Goal: Transaction & Acquisition: Book appointment/travel/reservation

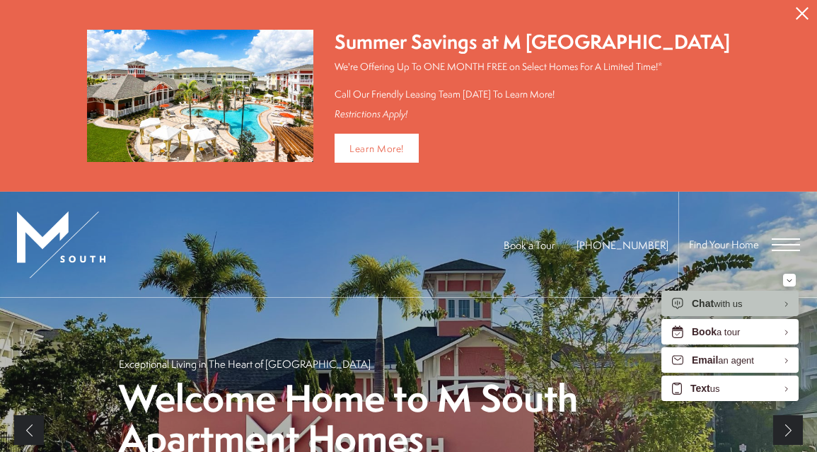
click at [782, 244] on span "Open Menu" at bounding box center [786, 244] width 28 height 1
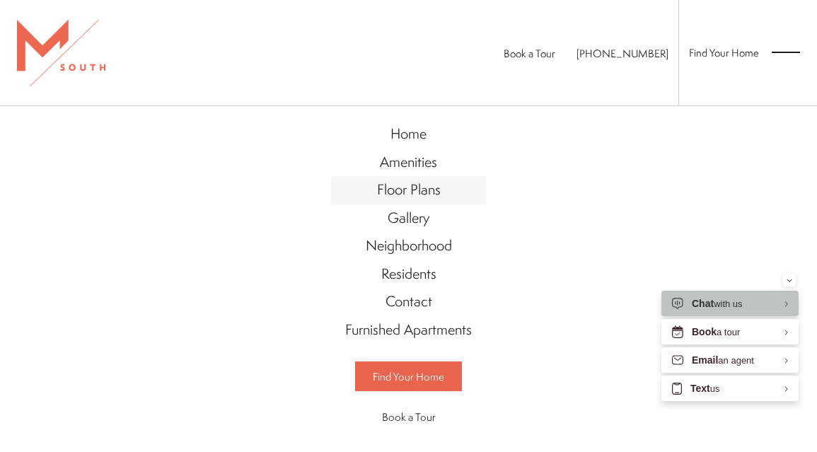
click at [391, 181] on span "Floor Plans" at bounding box center [409, 189] width 64 height 19
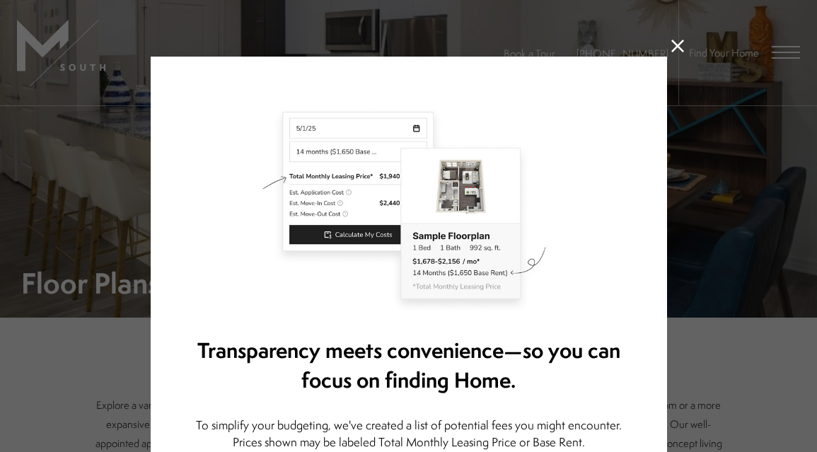
click at [676, 46] on icon at bounding box center [678, 46] width 13 height 13
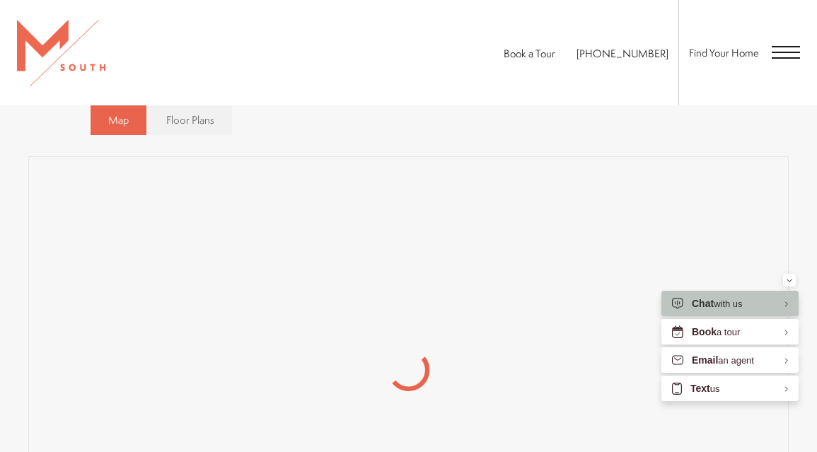
scroll to position [735, 0]
click at [176, 132] on span "Floor Plans" at bounding box center [190, 131] width 48 height 15
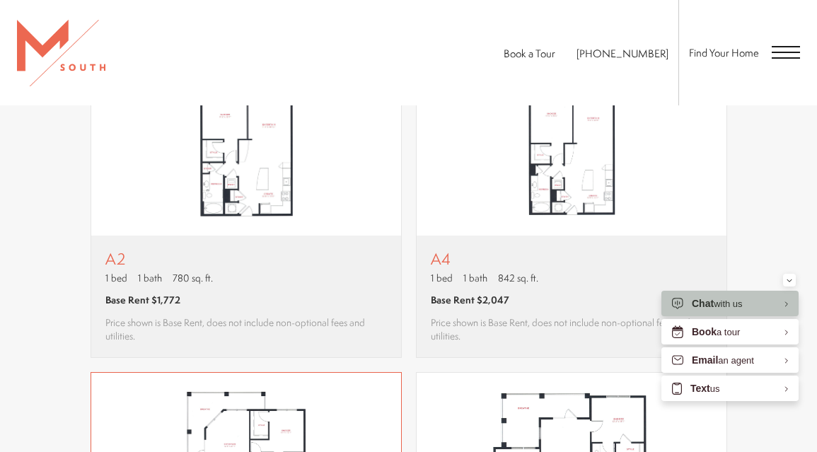
scroll to position [1187, 0]
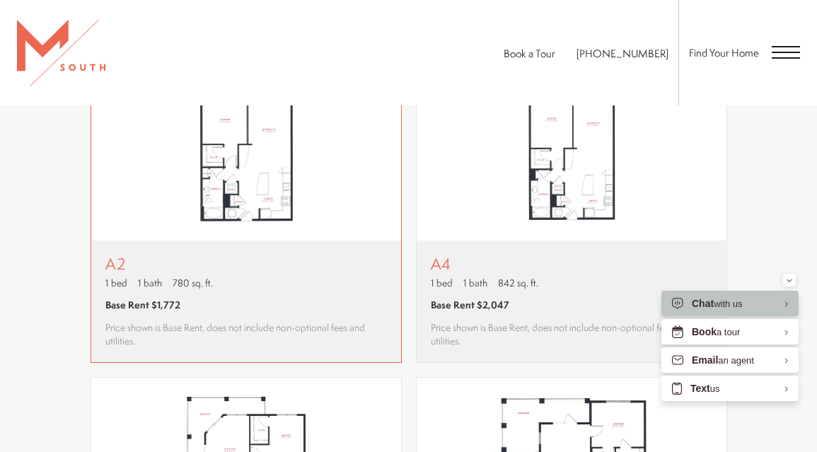
click at [195, 255] on p "A2" at bounding box center [246, 264] width 282 height 18
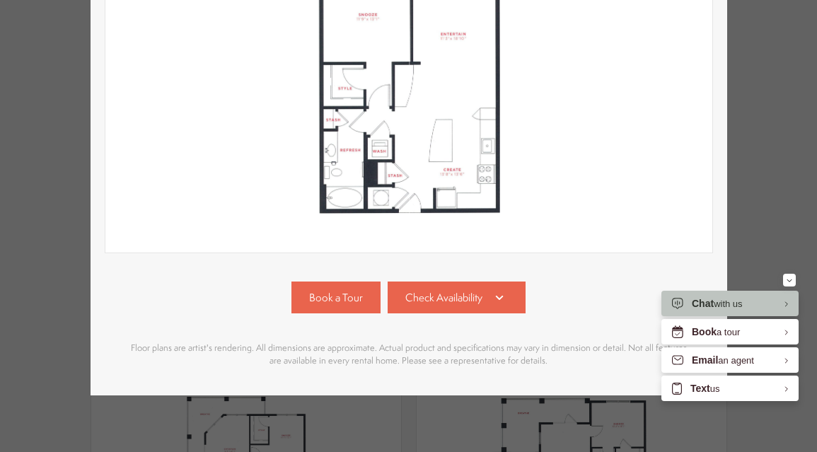
scroll to position [0, 0]
click at [416, 282] on link "Check Availability" at bounding box center [457, 298] width 139 height 32
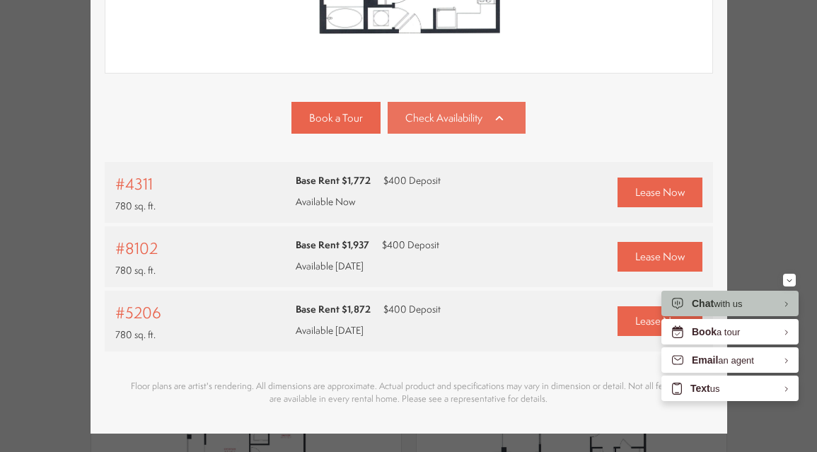
scroll to position [503, 0]
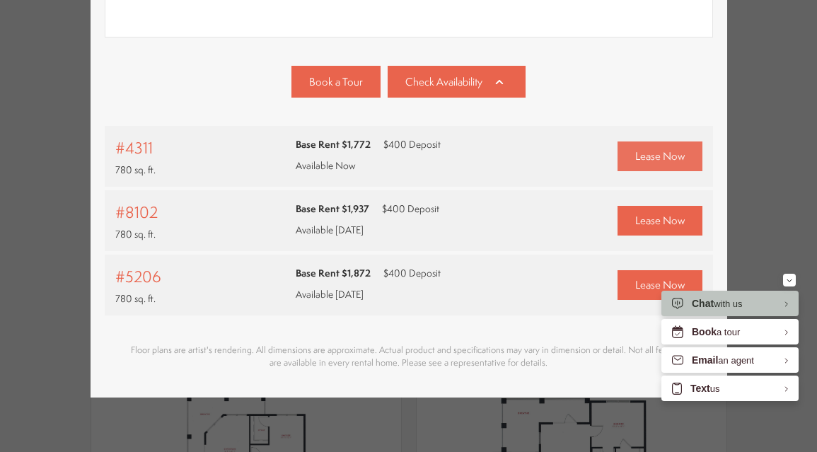
click at [638, 162] on span "Lease Now" at bounding box center [660, 156] width 50 height 15
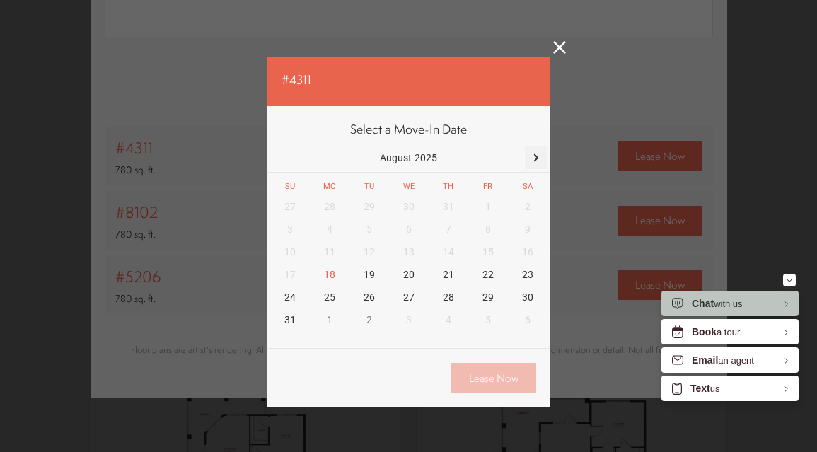
click at [530, 157] on div at bounding box center [536, 157] width 23 height 23
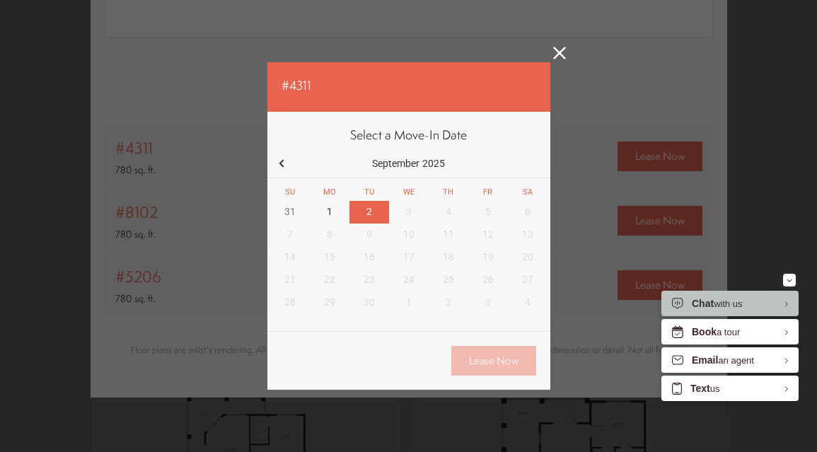
click at [376, 216] on div "2" at bounding box center [370, 212] width 40 height 23
click at [485, 360] on link "Lease Now" at bounding box center [494, 361] width 85 height 30
click at [558, 57] on icon at bounding box center [559, 53] width 13 height 13
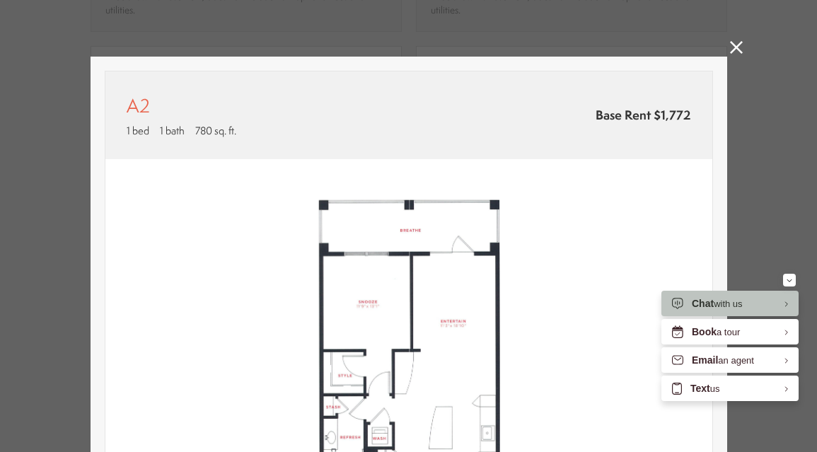
scroll to position [0, 0]
click at [735, 50] on icon at bounding box center [736, 47] width 13 height 13
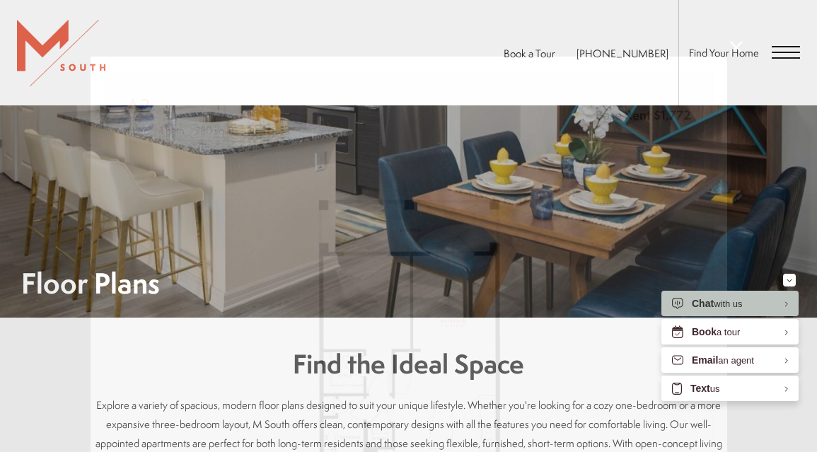
scroll to position [1187, 0]
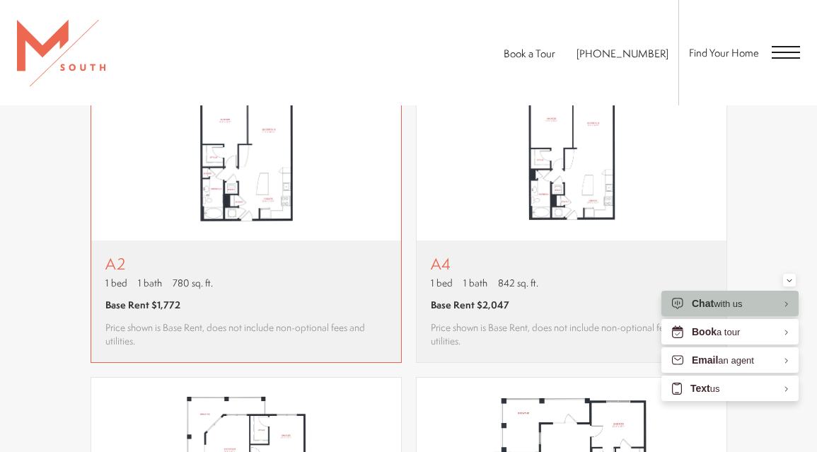
click at [205, 231] on img "View floor plan A2" at bounding box center [246, 144] width 310 height 195
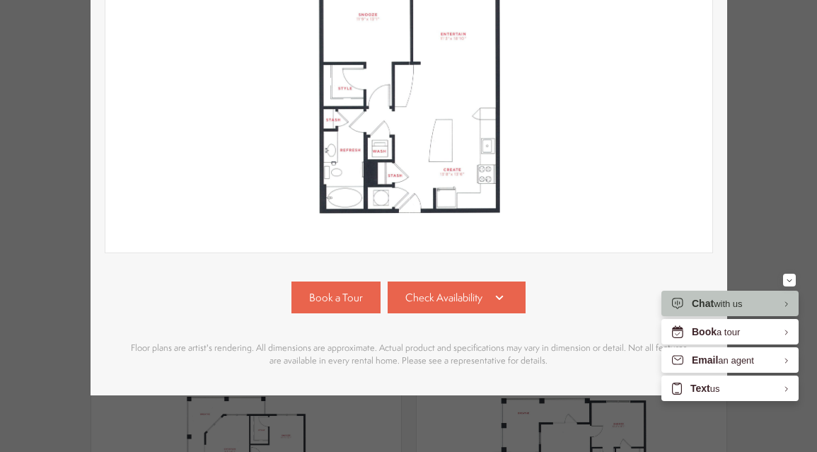
scroll to position [0, 0]
click at [456, 301] on span "Check Availability" at bounding box center [444, 297] width 77 height 15
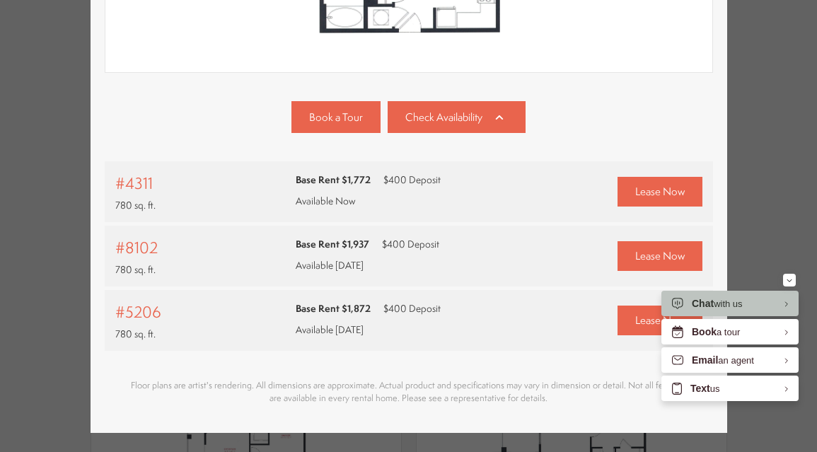
scroll to position [503, 0]
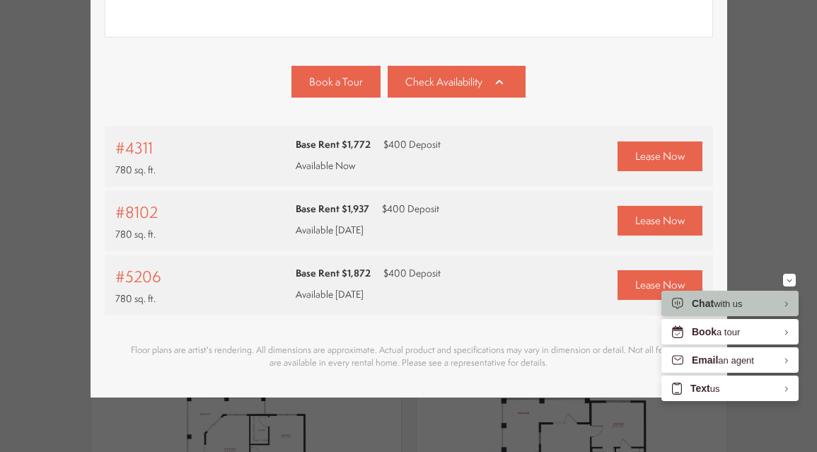
click at [137, 146] on span "#4311" at bounding box center [134, 148] width 38 height 23
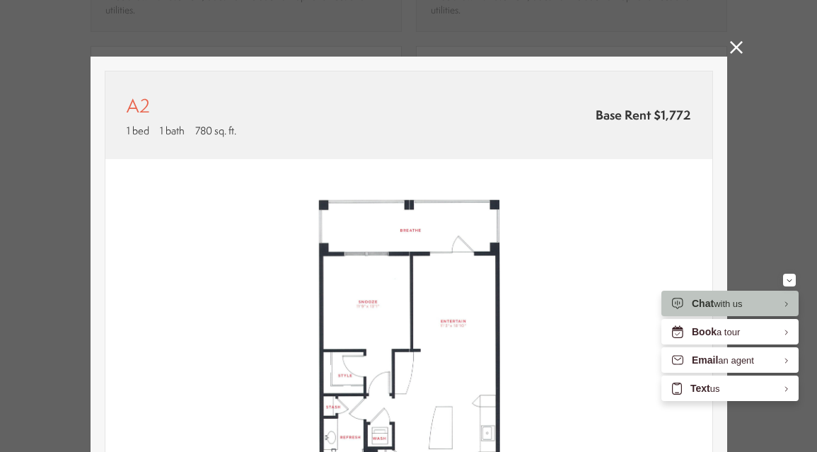
scroll to position [0, 0]
click at [732, 42] on icon at bounding box center [736, 47] width 13 height 13
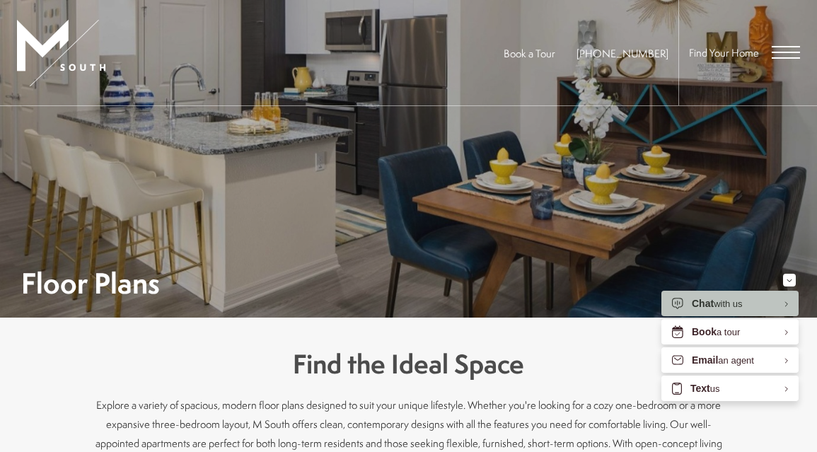
click at [778, 49] on span "Open Menu" at bounding box center [786, 52] width 28 height 13
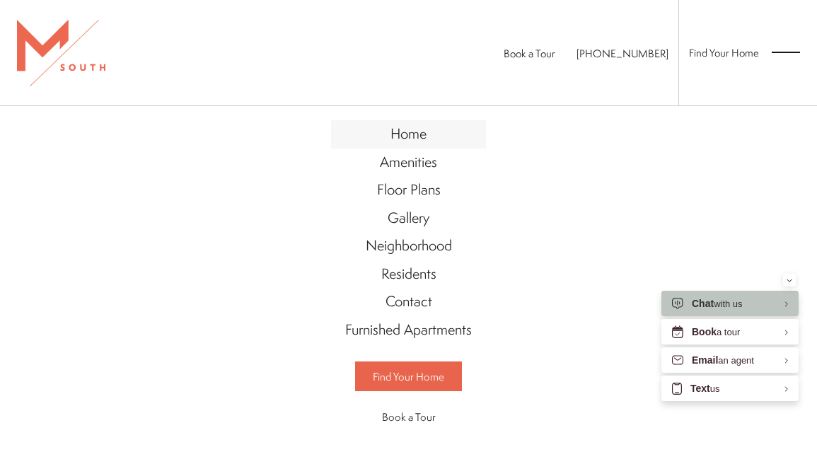
click at [384, 136] on link "Home" at bounding box center [408, 134] width 155 height 28
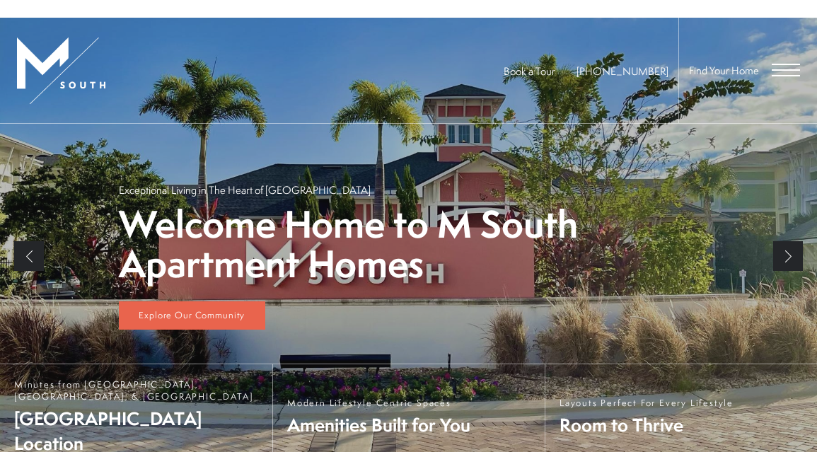
scroll to position [167, 0]
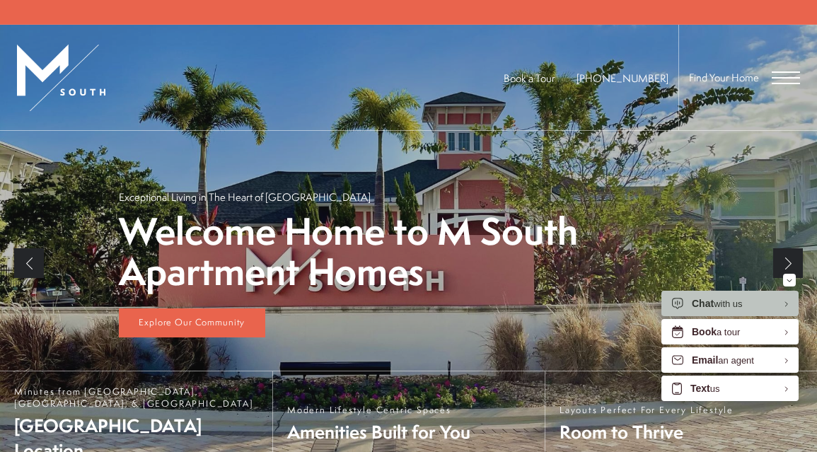
click at [776, 68] on div "Find Your Home" at bounding box center [740, 77] width 122 height 105
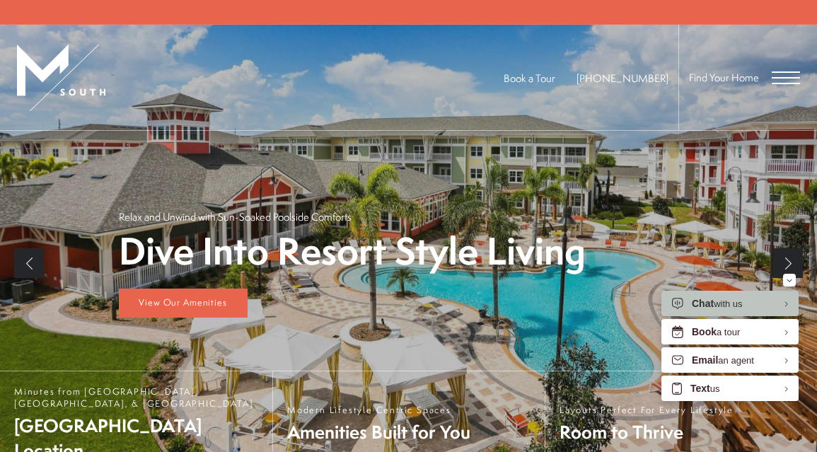
click at [774, 76] on span "Open Menu" at bounding box center [786, 77] width 28 height 13
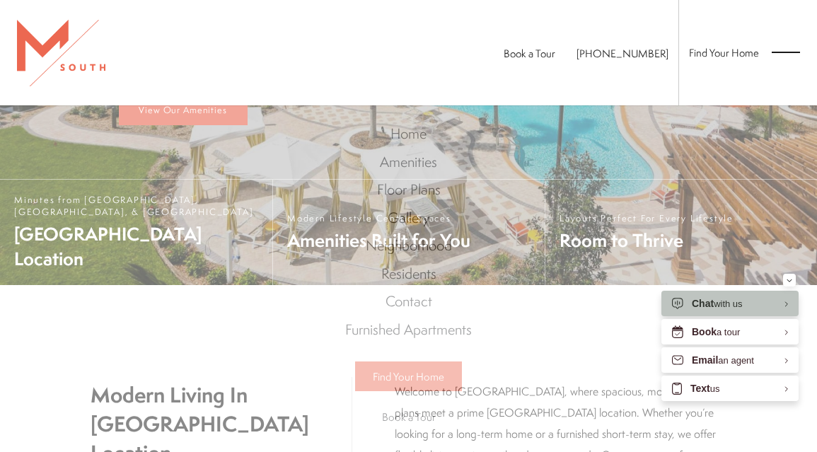
scroll to position [0, 0]
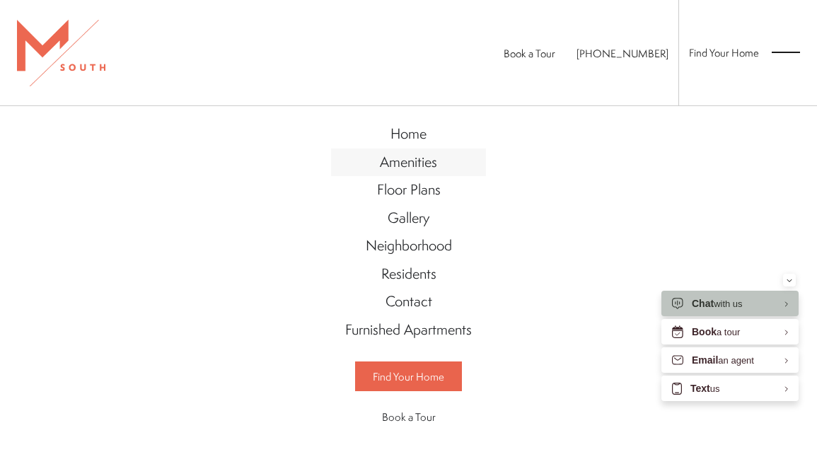
click at [413, 158] on span "Amenities" at bounding box center [408, 161] width 57 height 19
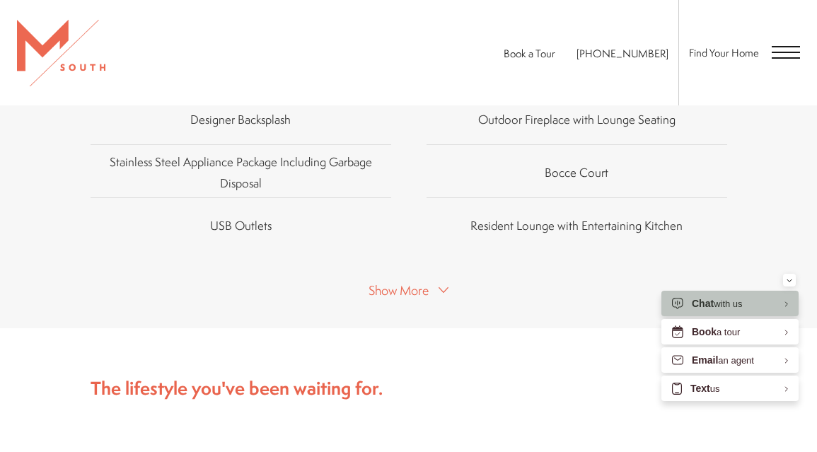
scroll to position [878, 0]
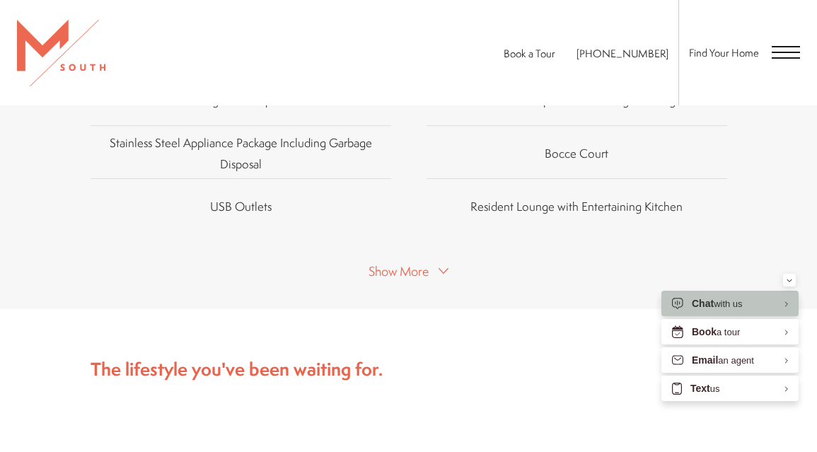
click at [433, 260] on button "Show More" at bounding box center [408, 270] width 88 height 21
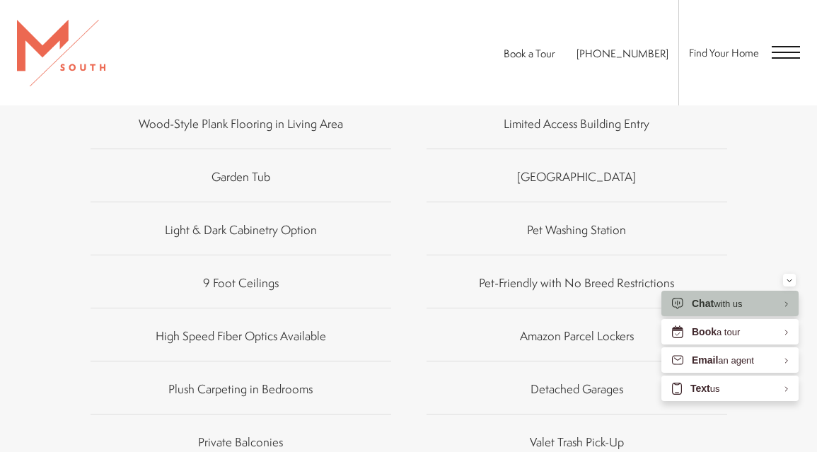
scroll to position [1032, 0]
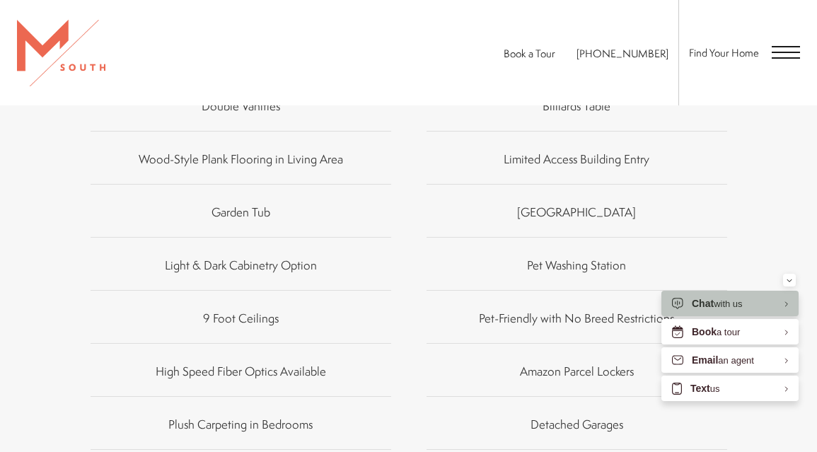
click at [777, 52] on span "Open Menu" at bounding box center [786, 52] width 28 height 1
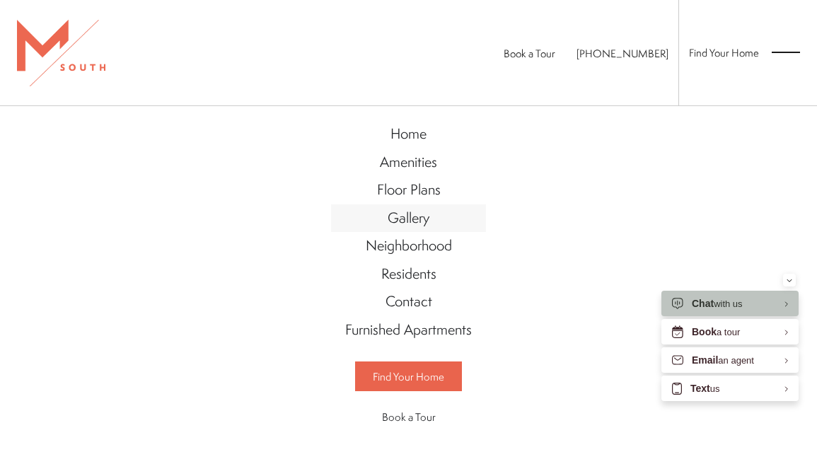
click at [396, 225] on span "Gallery" at bounding box center [409, 217] width 42 height 19
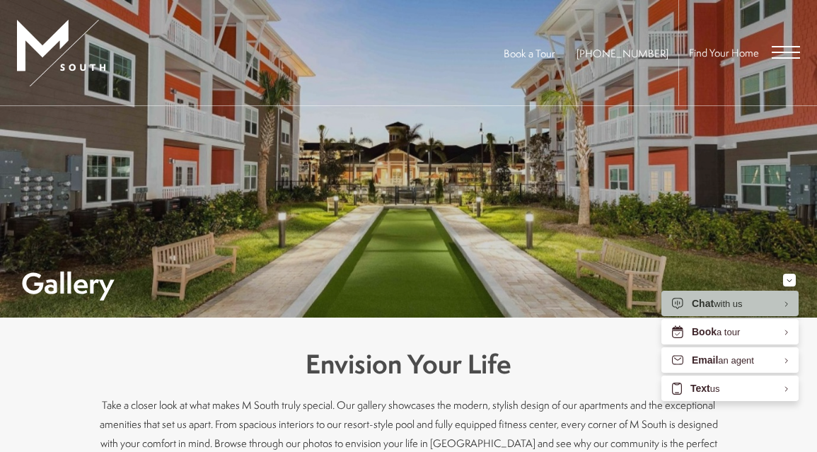
click at [781, 56] on span "Open Menu" at bounding box center [786, 52] width 28 height 13
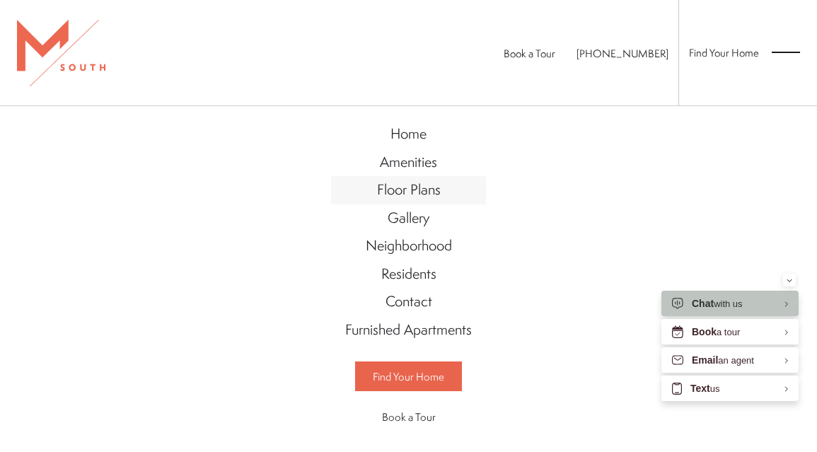
click at [389, 180] on span "Floor Plans" at bounding box center [409, 189] width 64 height 19
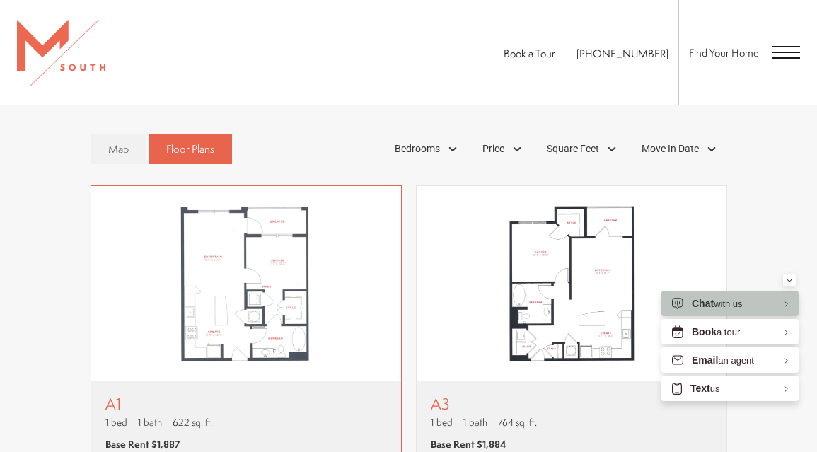
scroll to position [709, 0]
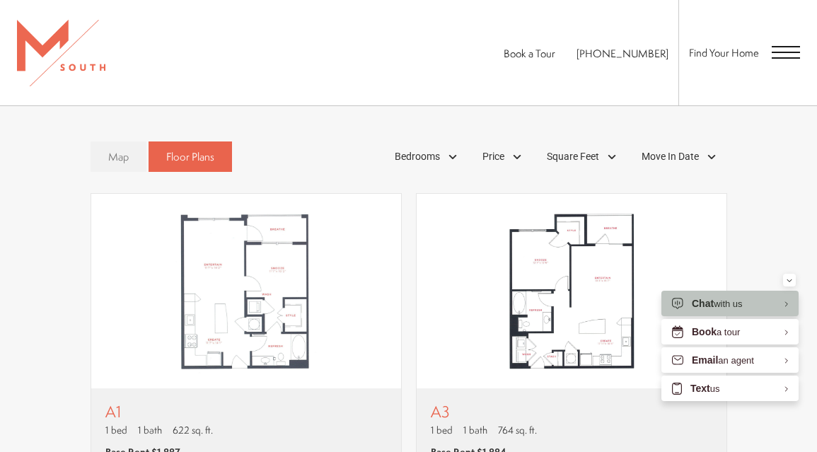
click at [118, 155] on span "Map" at bounding box center [118, 156] width 21 height 15
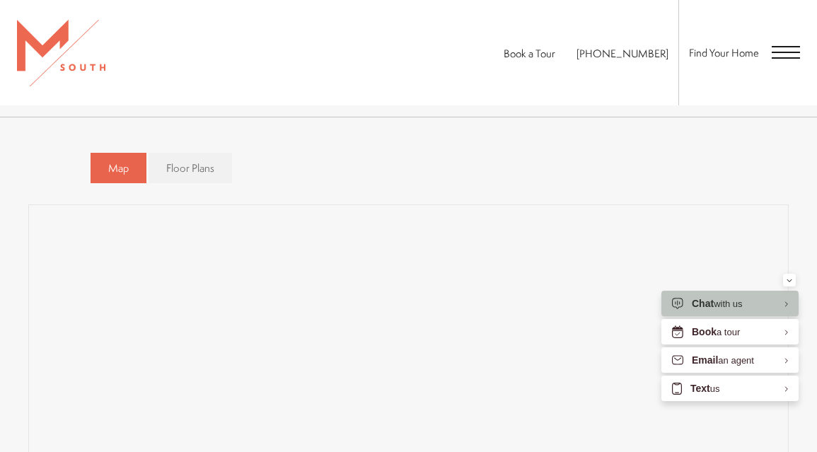
scroll to position [684, 0]
